Goal: Transaction & Acquisition: Purchase product/service

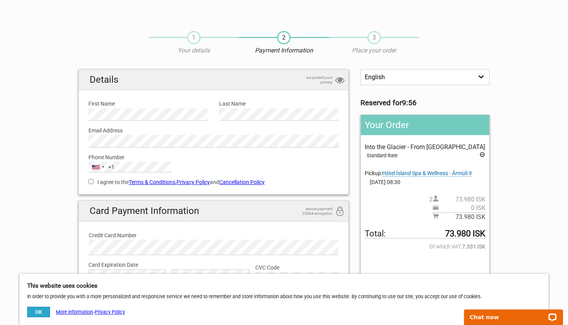
click at [92, 181] on input "I agree to the Terms & Conditions , Privacy Policy and Cancellation Policy" at bounding box center [90, 181] width 5 height 5
checkbox input "true"
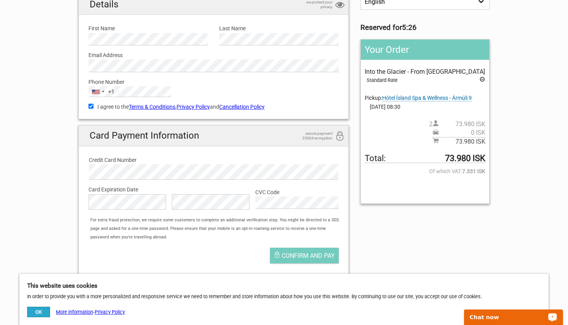
scroll to position [78, 0]
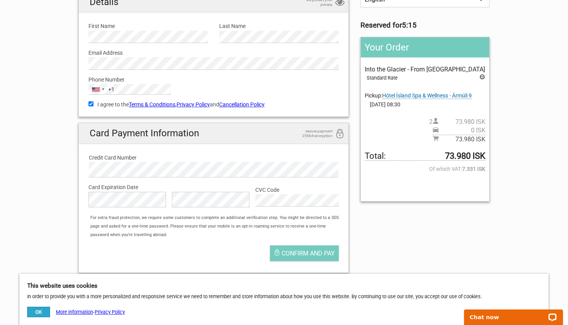
click at [410, 246] on div "English Español Deutsch Reserved for 5:15 Your Order Into the Glacier - From [G…" at bounding box center [284, 135] width 423 height 288
click at [296, 249] on button "Confirm and pay" at bounding box center [304, 253] width 69 height 16
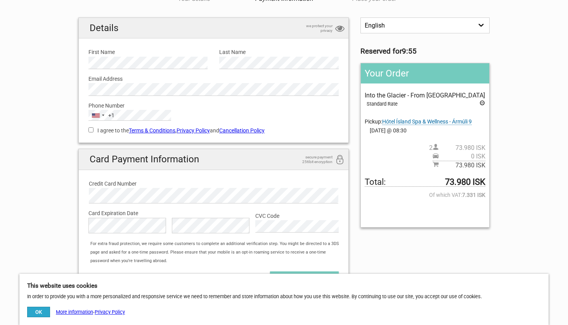
scroll to position [129, 0]
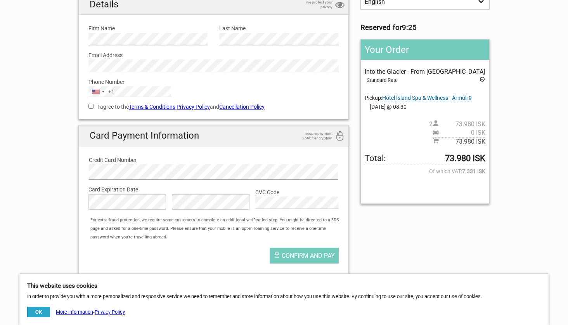
scroll to position [85, 0]
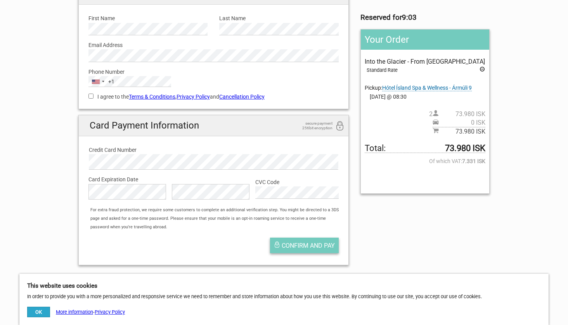
click at [305, 244] on span "Confirm and pay" at bounding box center [308, 245] width 53 height 7
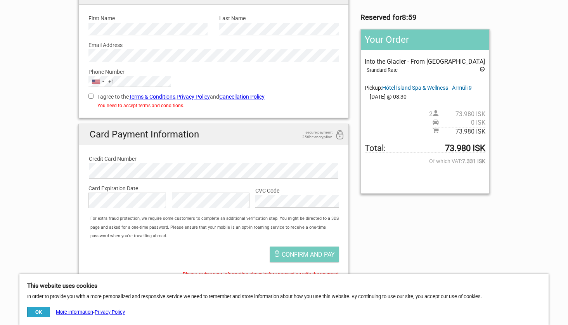
click at [90, 96] on input "I agree to the Terms & Conditions , Privacy Policy and Cancellation Policy" at bounding box center [90, 96] width 5 height 5
checkbox input "true"
click at [294, 253] on span "Confirm and pay" at bounding box center [308, 254] width 53 height 7
